Goal: Information Seeking & Learning: Learn about a topic

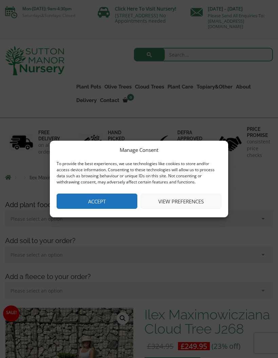
click at [127, 199] on button "Accept" at bounding box center [97, 201] width 81 height 15
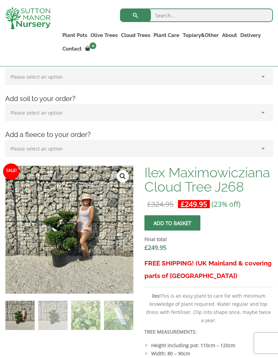
scroll to position [139, 0]
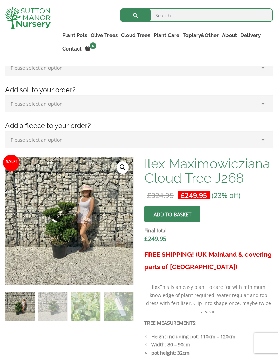
click at [114, 236] on img at bounding box center [174, 326] width 339 height 339
click at [88, 241] on img at bounding box center [174, 326] width 339 height 339
click at [74, 245] on img at bounding box center [174, 326] width 339 height 339
click at [123, 168] on link "🔍" at bounding box center [123, 167] width 12 height 12
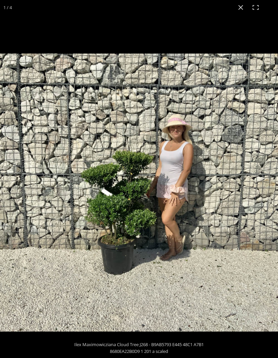
click at [197, 107] on img at bounding box center [139, 193] width 278 height 278
click at [165, 216] on img at bounding box center [139, 193] width 278 height 278
click at [242, 12] on button "Close (Esc)" at bounding box center [240, 7] width 15 height 15
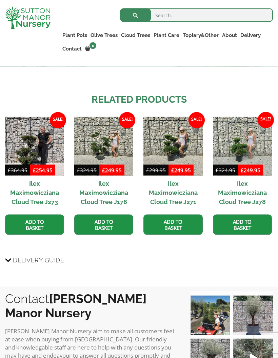
scroll to position [653, 0]
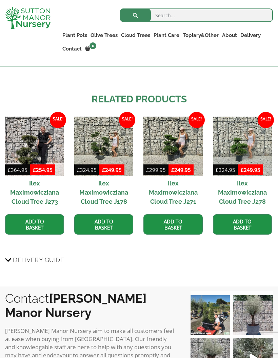
click at [180, 147] on img at bounding box center [172, 146] width 59 height 59
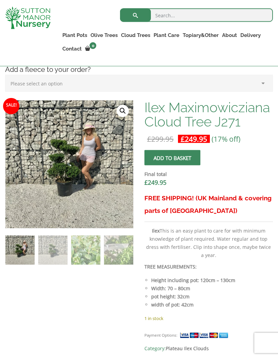
scroll to position [195, 0]
click at [105, 191] on img at bounding box center [174, 269] width 339 height 339
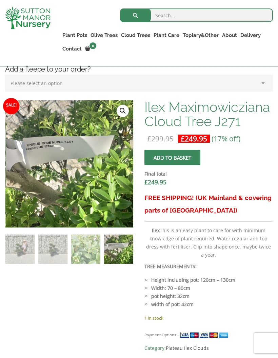
click at [185, 12] on input "search" at bounding box center [196, 15] width 153 height 14
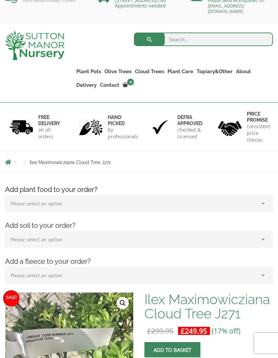
scroll to position [0, 0]
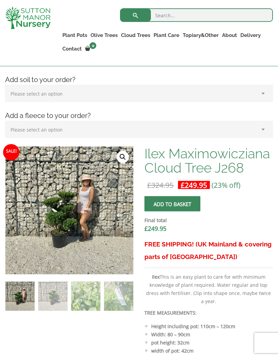
scroll to position [149, 0]
click at [117, 235] on img at bounding box center [174, 316] width 339 height 339
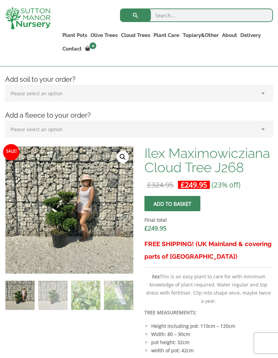
click at [124, 156] on link "🔍" at bounding box center [123, 157] width 12 height 12
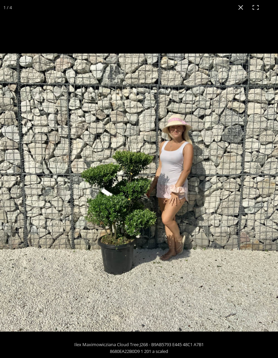
scroll to position [176, 0]
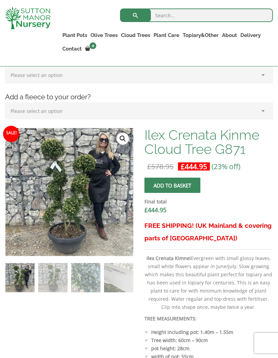
scroll to position [168, 0]
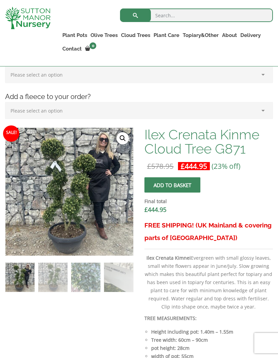
click at [98, 208] on img at bounding box center [155, 278] width 301 height 301
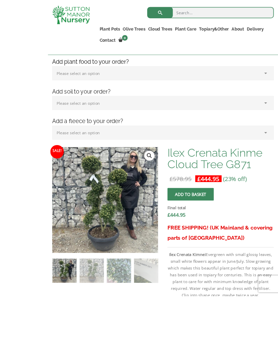
scroll to position [193, 0]
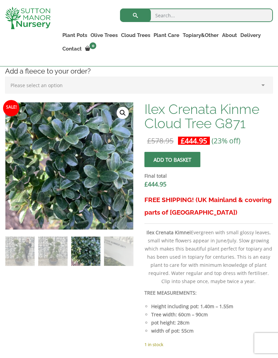
click at [124, 112] on link "🔍" at bounding box center [123, 113] width 12 height 12
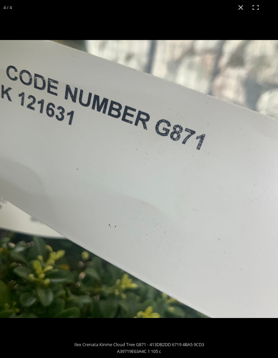
click at [243, 7] on button "Close (Esc)" at bounding box center [240, 7] width 15 height 15
